Goal: Communication & Community: Connect with others

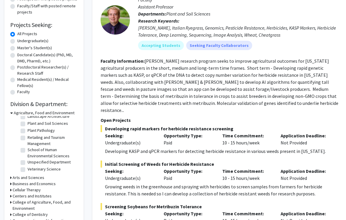
scroll to position [103, 0]
click at [28, 169] on label "Veterinary Science" at bounding box center [44, 169] width 33 height 6
click at [28, 169] on input "Veterinary Science" at bounding box center [30, 168] width 4 height 4
checkbox input "true"
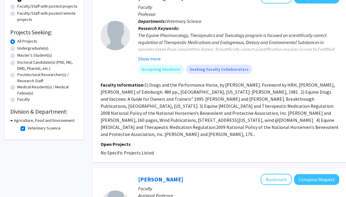
scroll to position [58, 0]
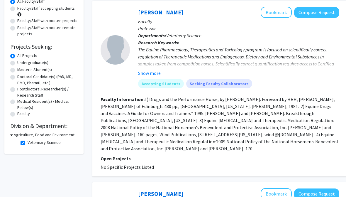
click at [28, 142] on label "Veterinary Science" at bounding box center [44, 142] width 33 height 6
click at [28, 142] on input "Veterinary Science" at bounding box center [30, 141] width 4 height 4
checkbox input "false"
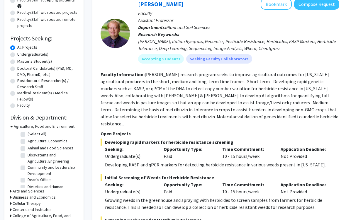
drag, startPoint x: 55, startPoint y: 148, endPoint x: 55, endPoint y: 124, distance: 23.5
click at [55, 148] on label "Animal and Food Sciences" at bounding box center [51, 148] width 46 height 6
click at [31, 148] on input "Animal and Food Sciences" at bounding box center [30, 147] width 4 height 4
checkbox input "true"
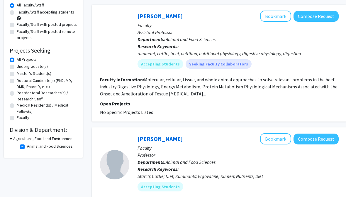
scroll to position [0, 0]
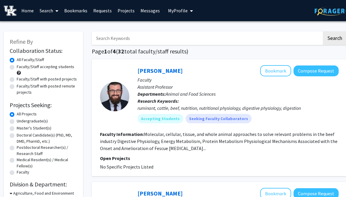
click at [144, 12] on link "Messages" at bounding box center [150, 10] width 25 height 21
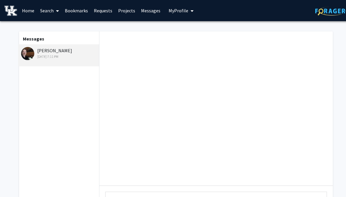
scroll to position [238, 0]
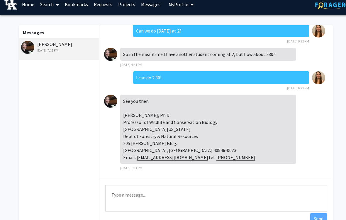
click at [141, 196] on textarea "Type a message" at bounding box center [216, 199] width 222 height 26
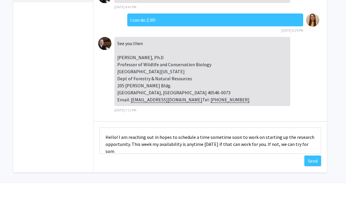
scroll to position [1, 0]
type textarea "Hello! I am reaching out in hopes to schedule a time sometime soon to work on s…"
click at [309, 186] on button "Send" at bounding box center [312, 191] width 17 height 11
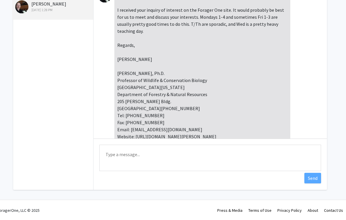
scroll to position [-32, 0]
